Goal: Navigation & Orientation: Find specific page/section

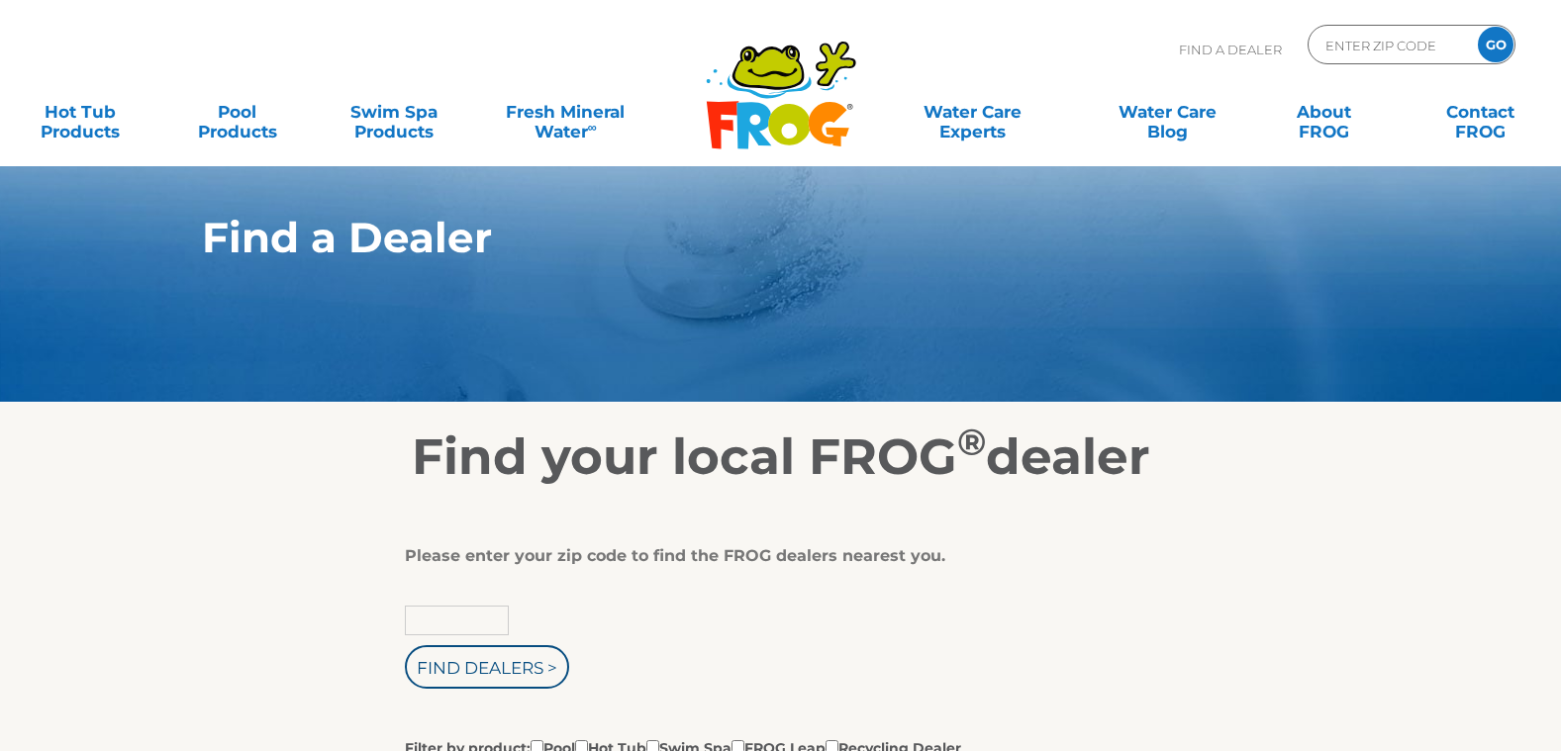
type input "Zip Code"
click at [429, 619] on input "Zip Code" at bounding box center [457, 621] width 104 height 30
type input "57703"
click at [1050, 614] on div "57703 Find Dealers > Filter by product: Pool Hot Tub Swim Spa FROG Leap Recycli…" at bounding box center [773, 682] width 737 height 152
click at [506, 671] on input "Find Dealers >" at bounding box center [487, 667] width 164 height 44
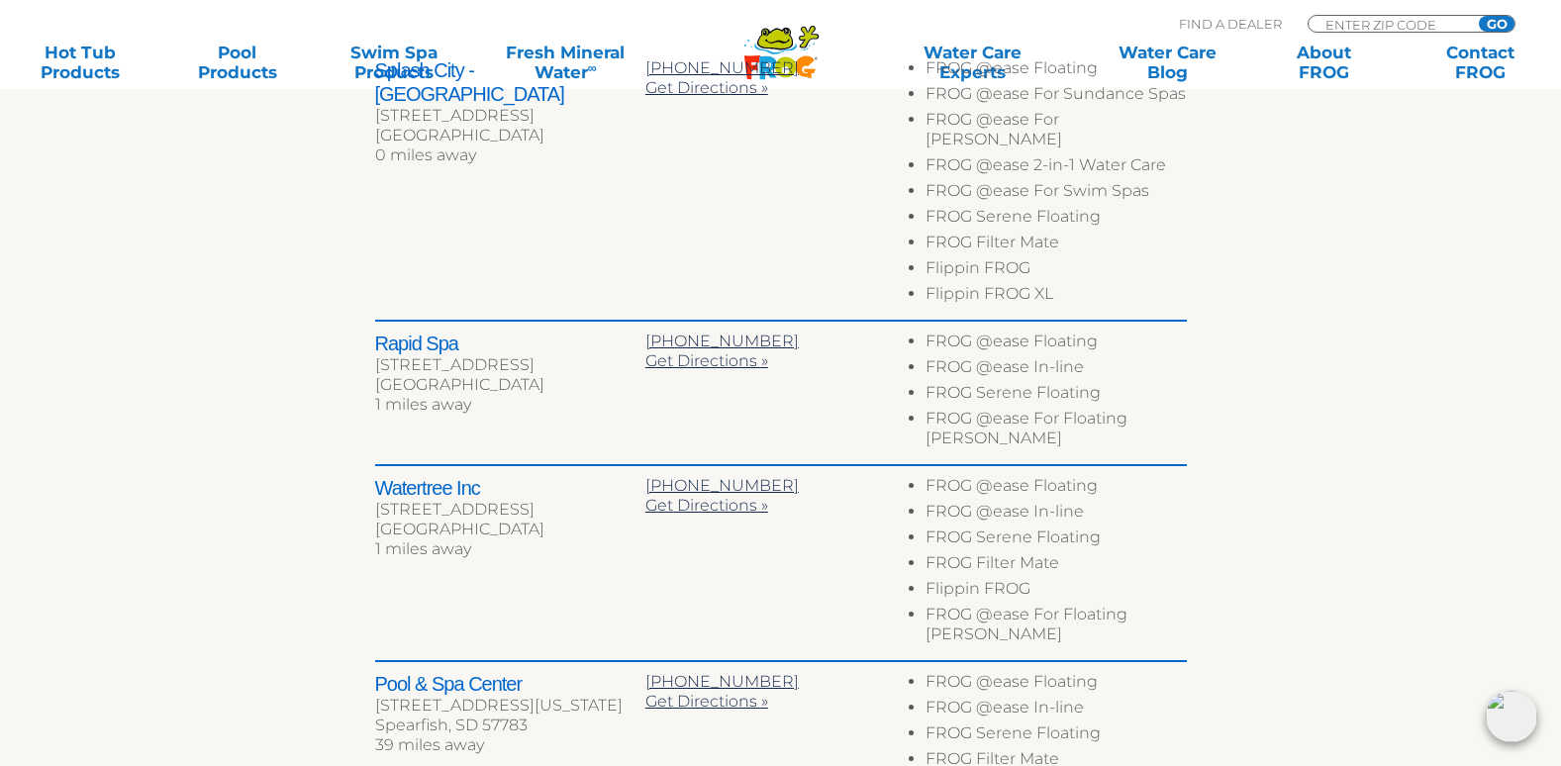
scroll to position [831, 0]
